Goal: Information Seeking & Learning: Learn about a topic

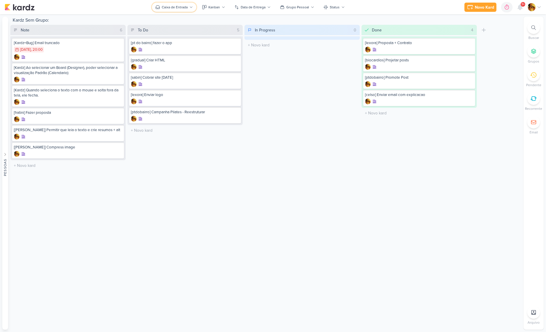
click at [187, 7] on div "Caixa de Entrada" at bounding box center [175, 7] width 26 height 5
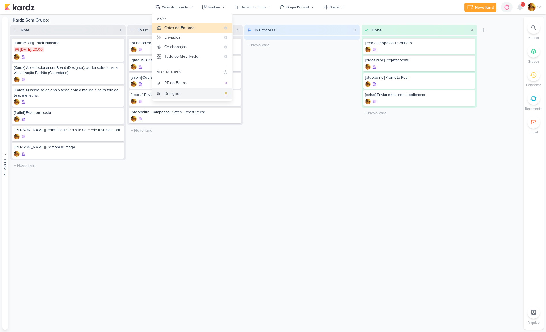
click at [173, 94] on div "Designer" at bounding box center [192, 94] width 57 height 6
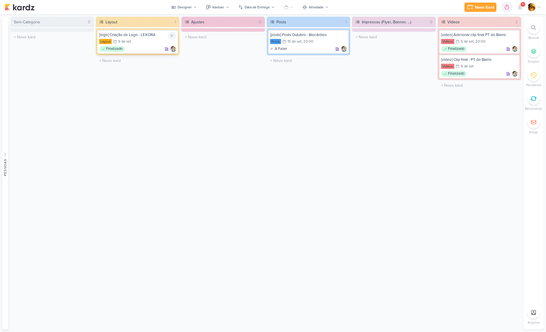
click at [143, 40] on div "Layout 9/9 [DATE]" at bounding box center [137, 42] width 77 height 6
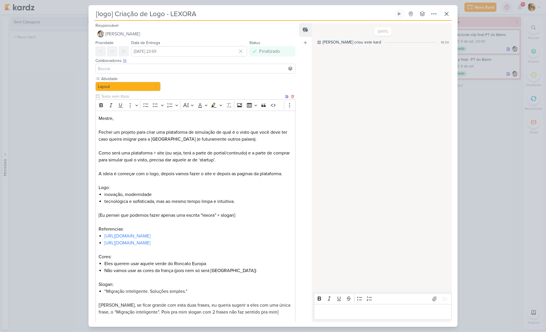
scroll to position [209, 0]
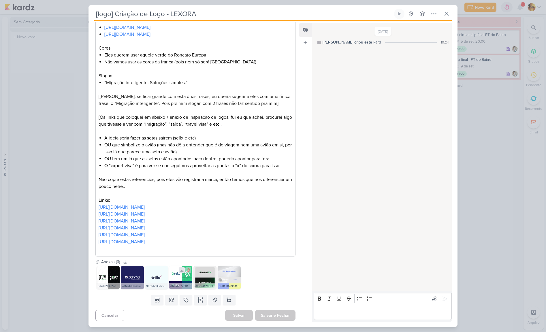
click at [183, 271] on icon at bounding box center [182, 270] width 4 height 4
click at [145, 243] on link "[URL][DOMAIN_NAME]" at bounding box center [122, 242] width 46 height 6
click at [145, 235] on link "[URL][DOMAIN_NAME]" at bounding box center [122, 235] width 46 height 6
click at [145, 227] on link "[URL][DOMAIN_NAME]" at bounding box center [122, 228] width 46 height 6
click at [145, 222] on link "[URL][DOMAIN_NAME]" at bounding box center [122, 221] width 46 height 6
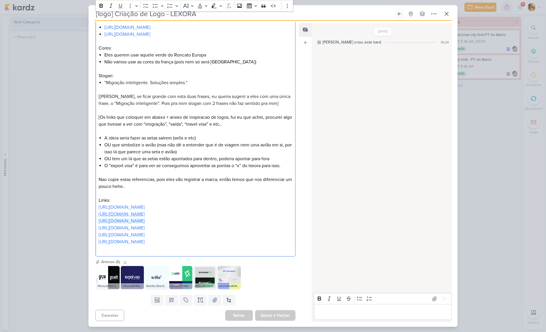
click at [145, 214] on link "[URL][DOMAIN_NAME]" at bounding box center [122, 214] width 46 height 6
click at [145, 208] on link "[URL][DOMAIN_NAME]" at bounding box center [122, 207] width 46 height 6
